Goal: Transaction & Acquisition: Purchase product/service

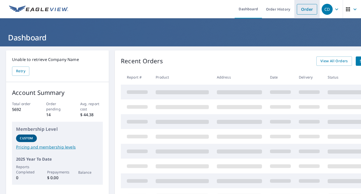
click at [306, 12] on link "Order" at bounding box center [307, 9] width 20 height 11
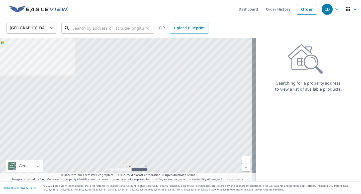
click at [90, 29] on input "text" at bounding box center [107, 28] width 71 height 14
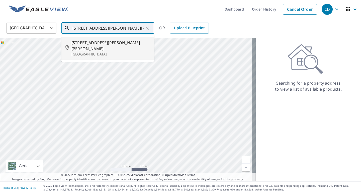
click at [99, 43] on span "[STREET_ADDRESS][PERSON_NAME][PERSON_NAME]" at bounding box center [110, 46] width 79 height 12
type input "[STREET_ADDRESS][PERSON_NAME][PERSON_NAME]"
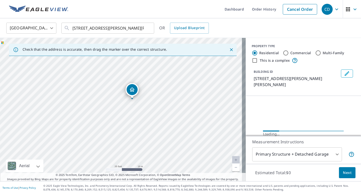
drag, startPoint x: 119, startPoint y: 97, endPoint x: 121, endPoint y: 122, distance: 24.9
click at [121, 122] on div "[STREET_ADDRESS][PERSON_NAME][PERSON_NAME]" at bounding box center [123, 109] width 246 height 143
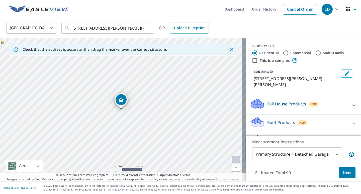
click at [267, 124] on p "Roof Products" at bounding box center [281, 122] width 28 height 6
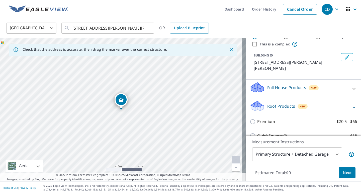
scroll to position [25, 0]
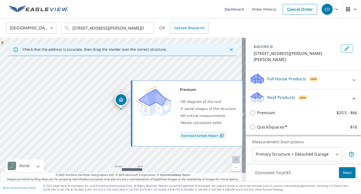
click at [250, 114] on input "Premium $20.5 - $66" at bounding box center [254, 113] width 8 height 6
checkbox input "true"
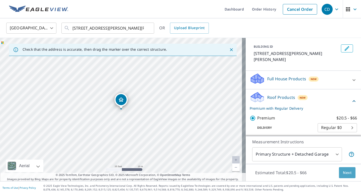
click at [344, 170] on span "Next" at bounding box center [347, 172] width 9 height 6
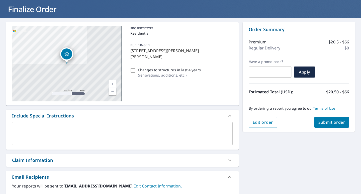
scroll to position [100, 0]
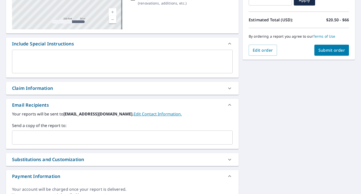
click at [69, 138] on input "text" at bounding box center [118, 138] width 209 height 10
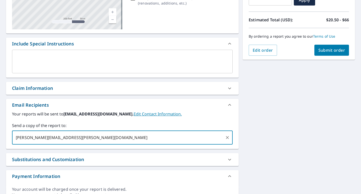
type input "[PERSON_NAME][EMAIL_ADDRESS][PERSON_NAME][DOMAIN_NAME]"
click at [321, 52] on span "Submit order" at bounding box center [331, 50] width 27 height 6
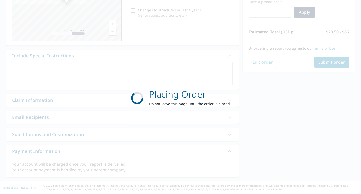
scroll to position [88, 0]
